Goal: Transaction & Acquisition: Purchase product/service

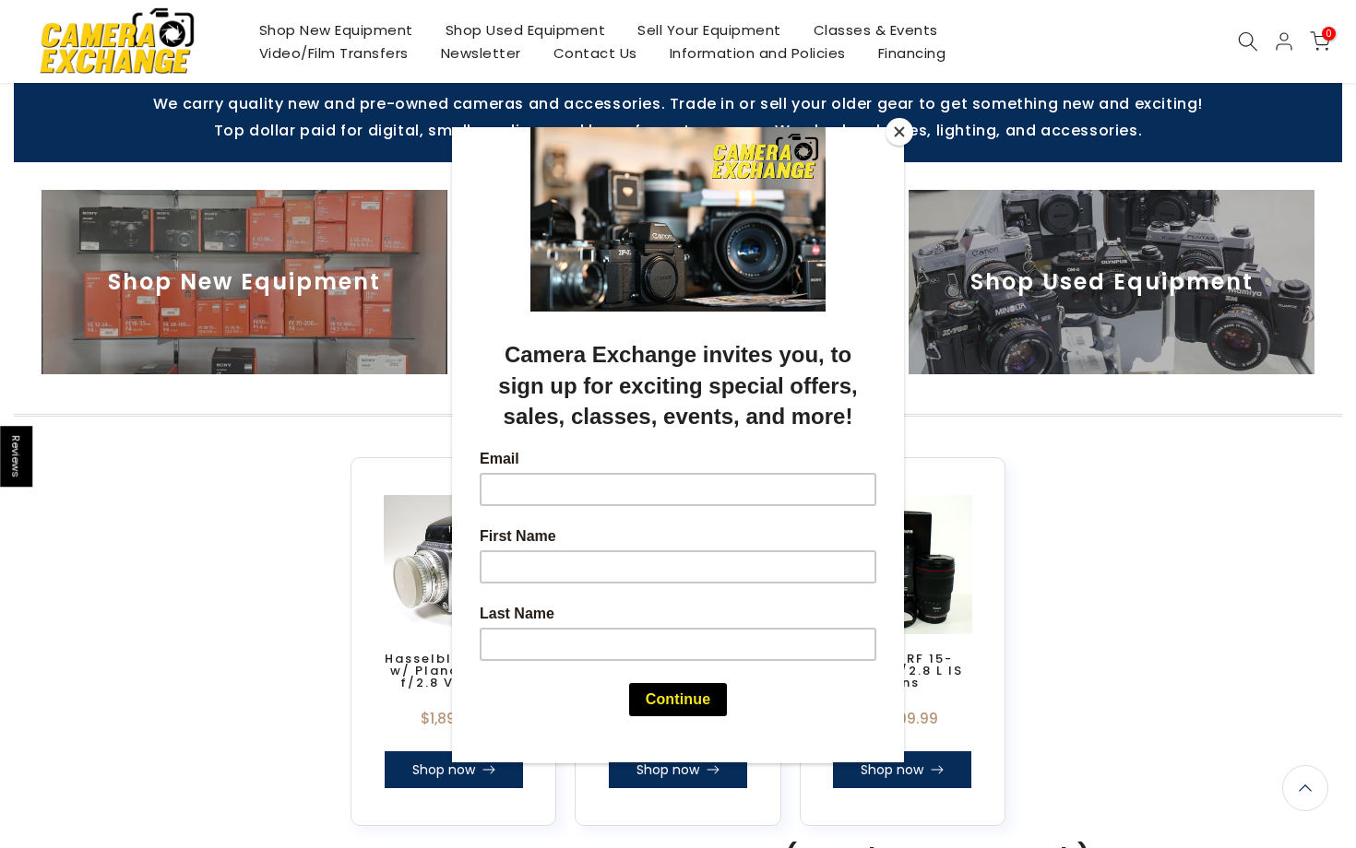
scroll to position [634, 0]
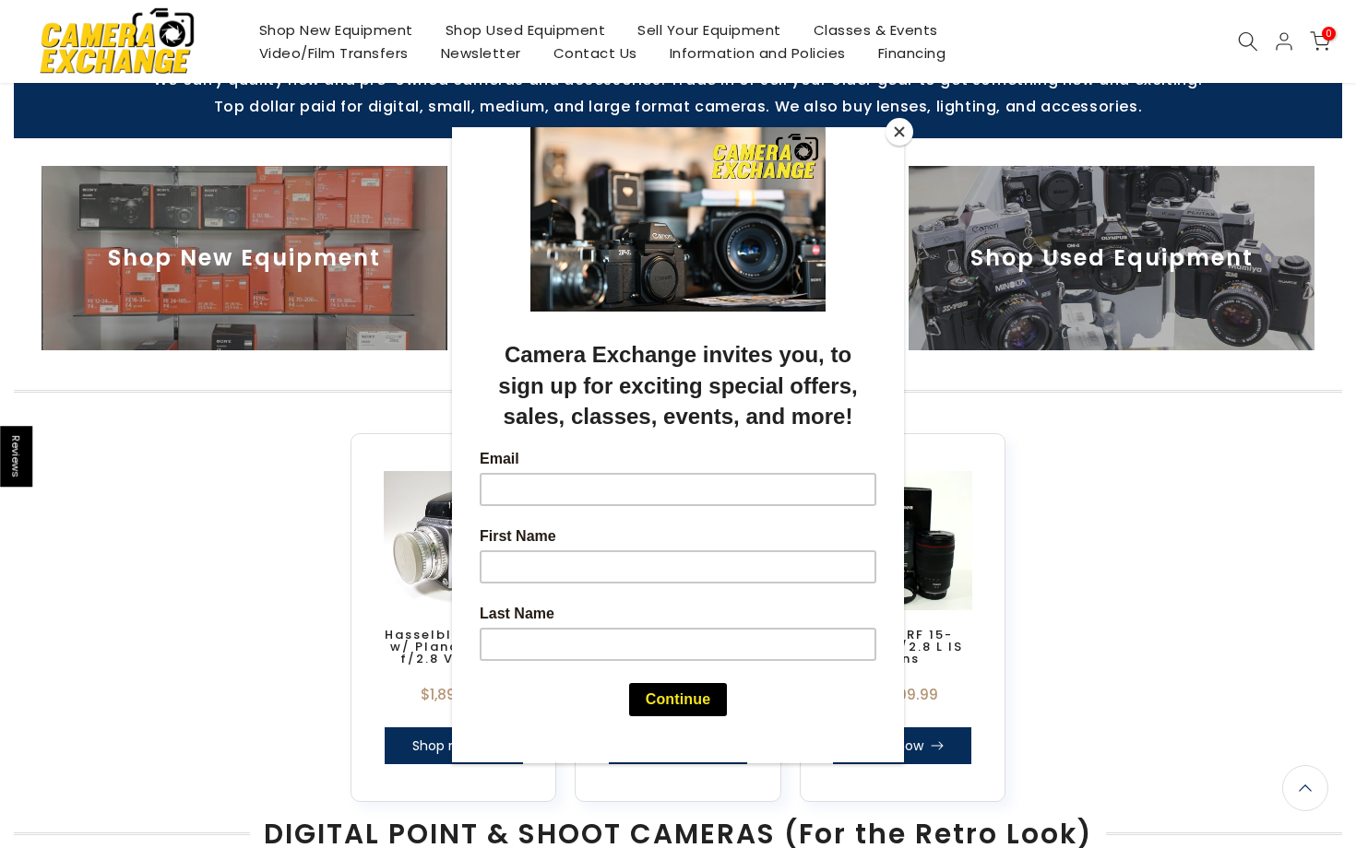
drag, startPoint x: 334, startPoint y: 246, endPoint x: 1186, endPoint y: 255, distance: 852.1
click at [1186, 255] on div at bounding box center [678, 424] width 1356 height 848
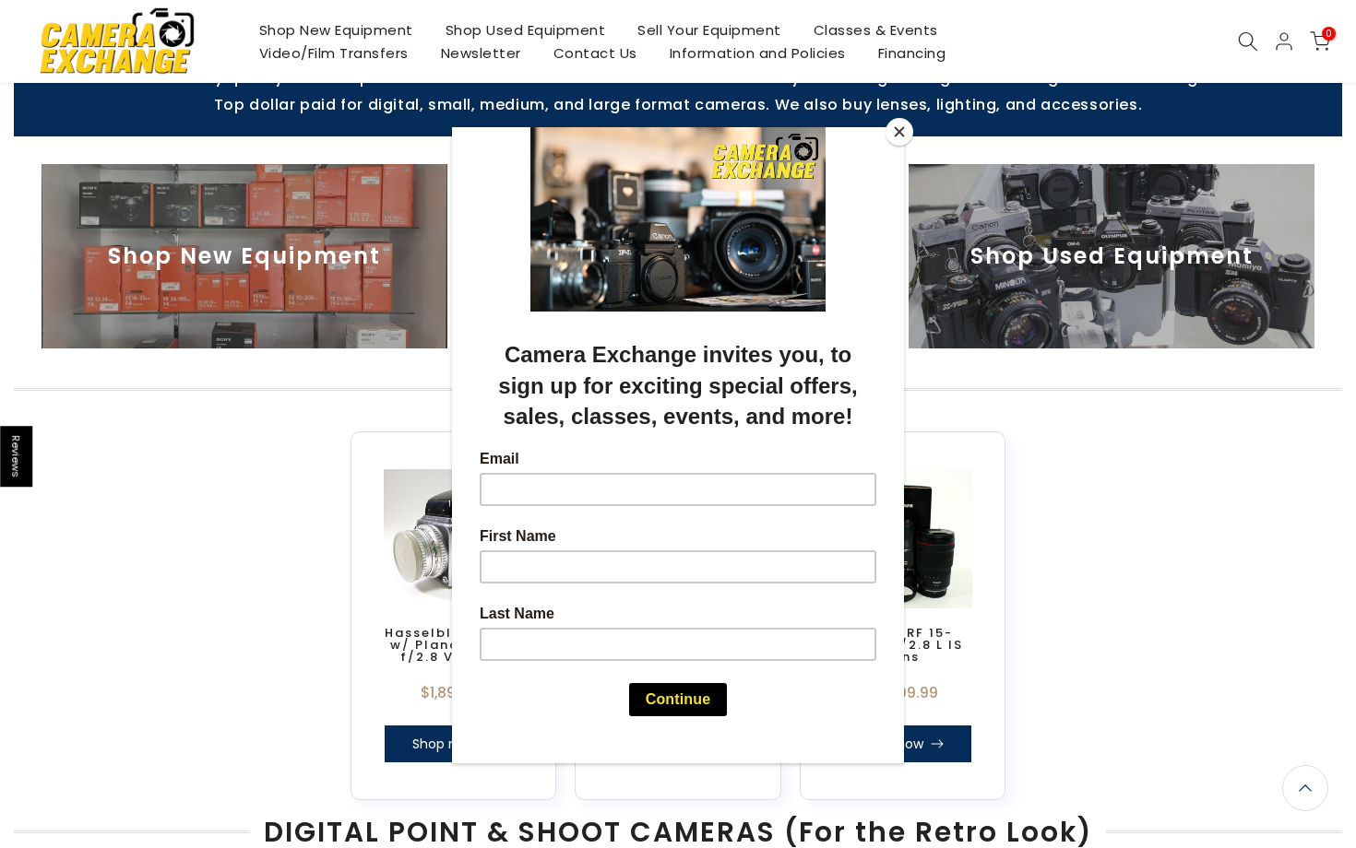
scroll to position [760, 0]
click at [894, 131] on button "Close" at bounding box center [899, 132] width 28 height 28
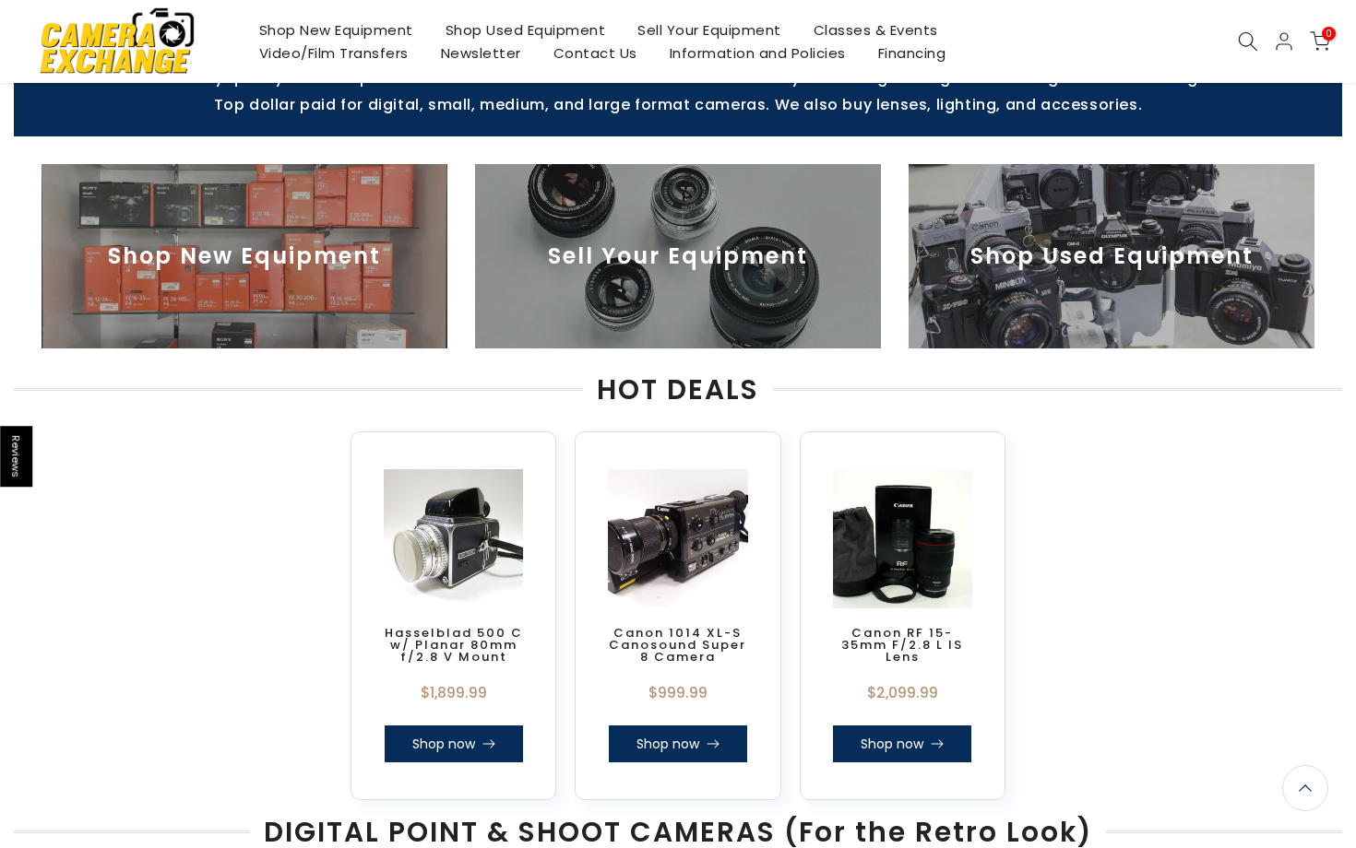
scroll to position [0, 0]
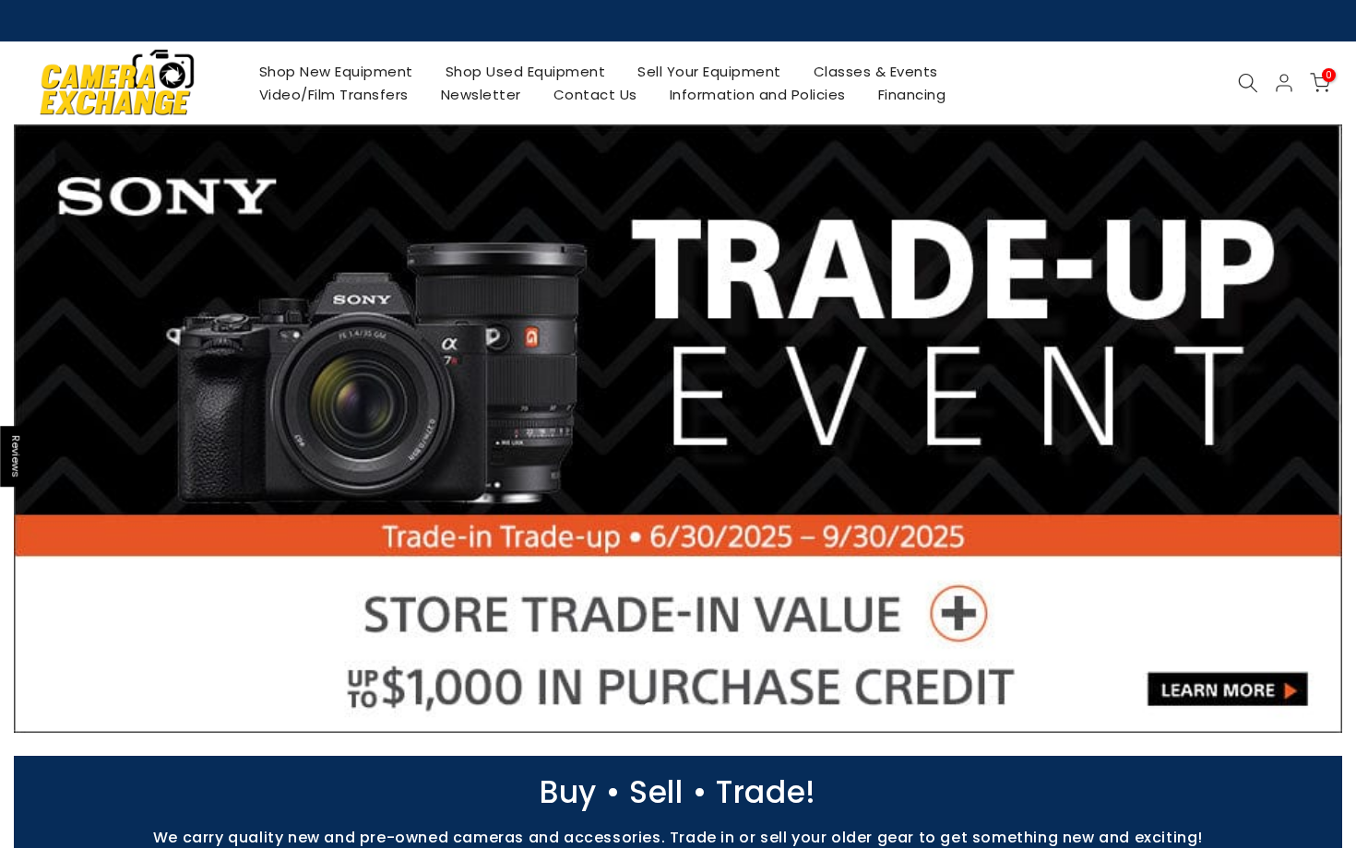
click at [1249, 82] on icon at bounding box center [1248, 83] width 20 height 20
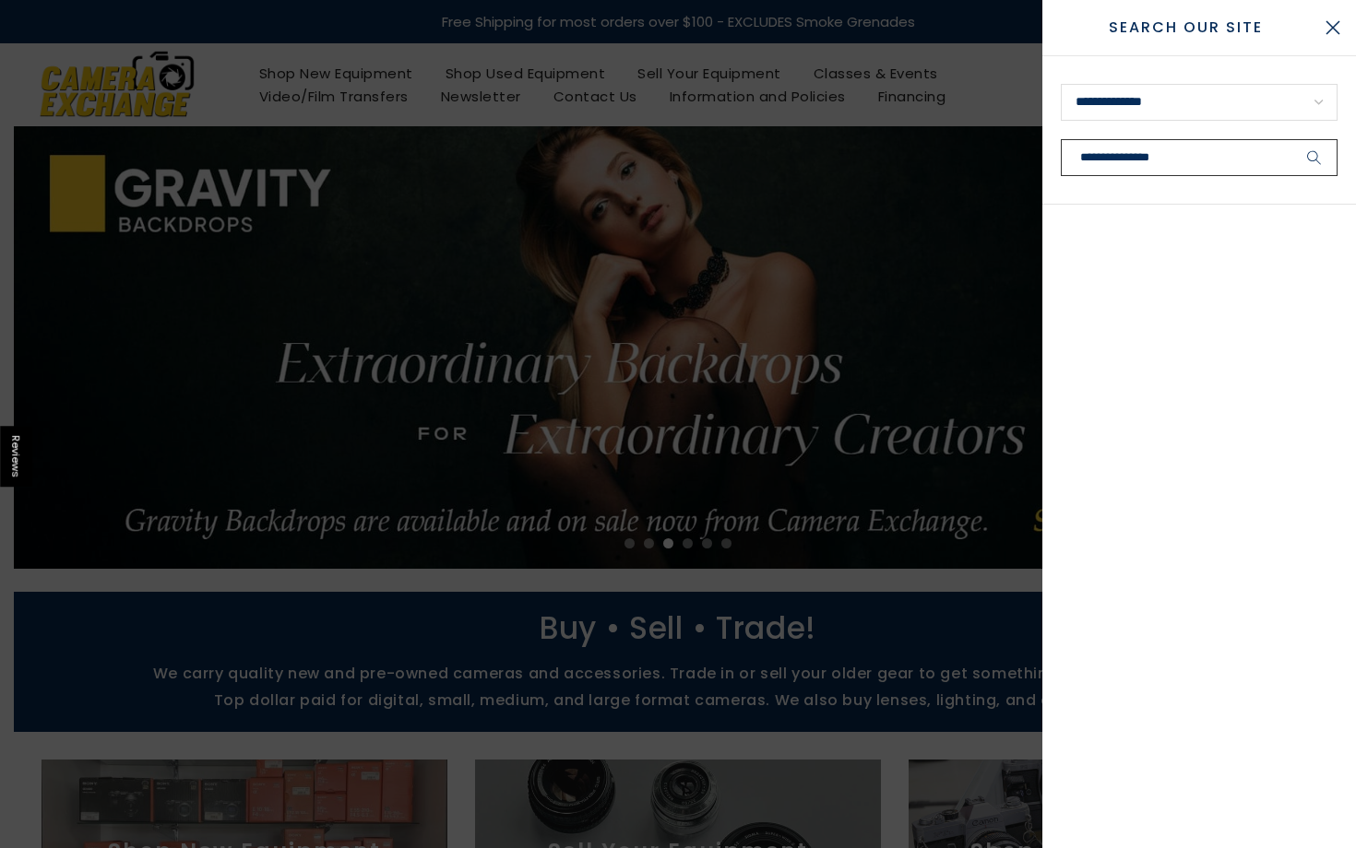
type input "**********"
click at [1291, 139] on button "submit" at bounding box center [1314, 157] width 46 height 37
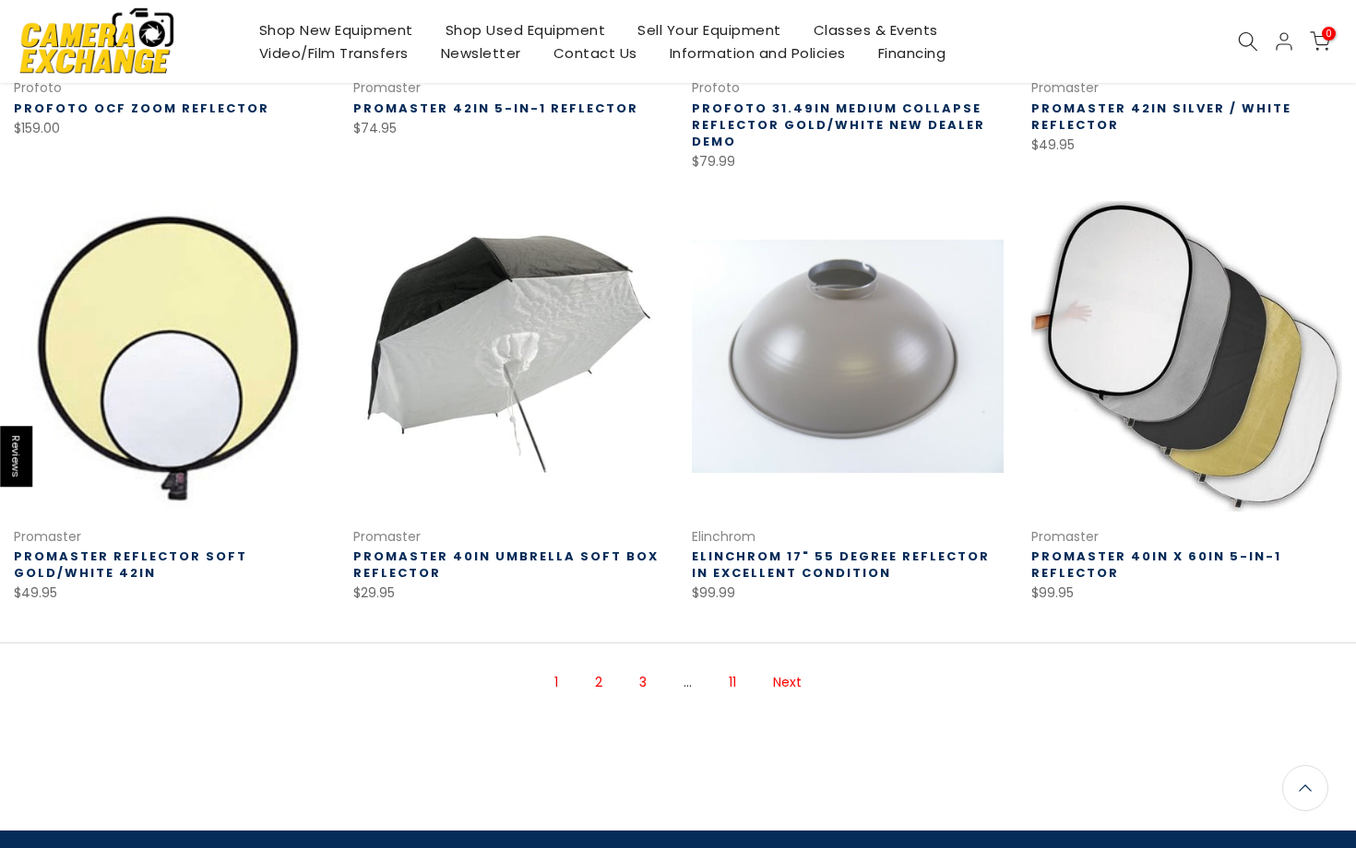
scroll to position [1089, 0]
